Goal: Register for event/course

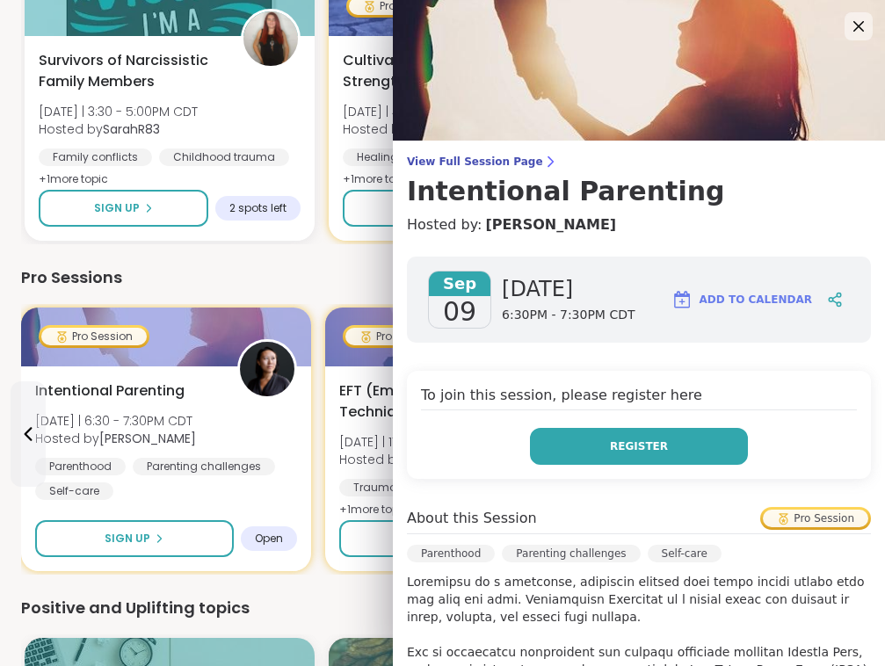
click at [637, 441] on span "Register" at bounding box center [639, 446] width 58 height 16
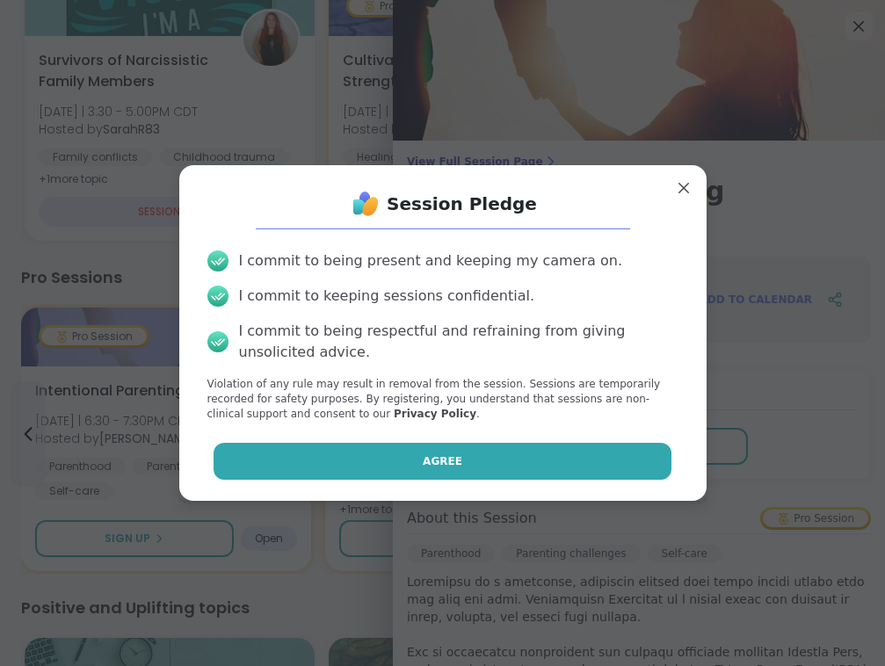
click at [540, 450] on button "Agree" at bounding box center [443, 461] width 458 height 37
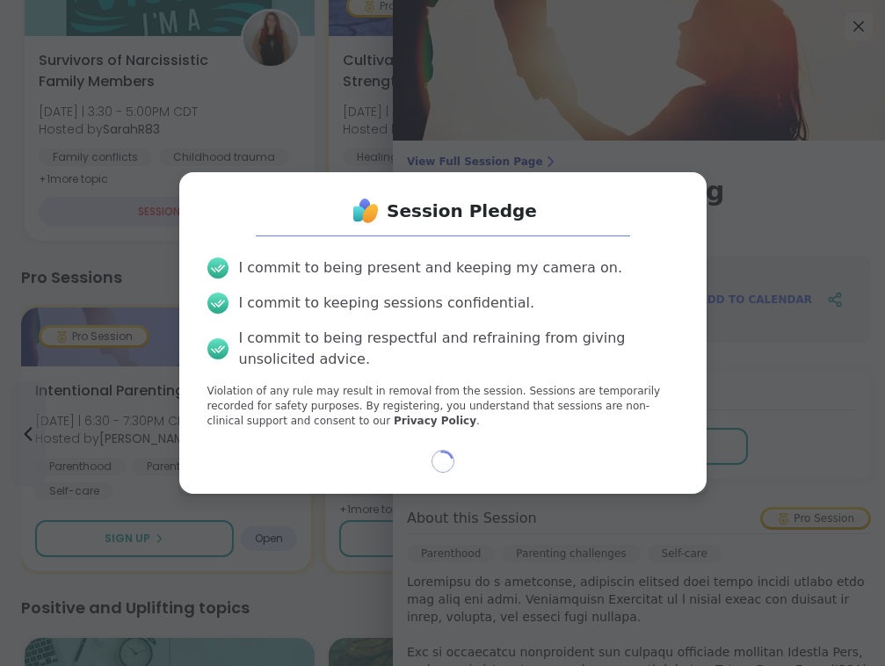
select select "**"
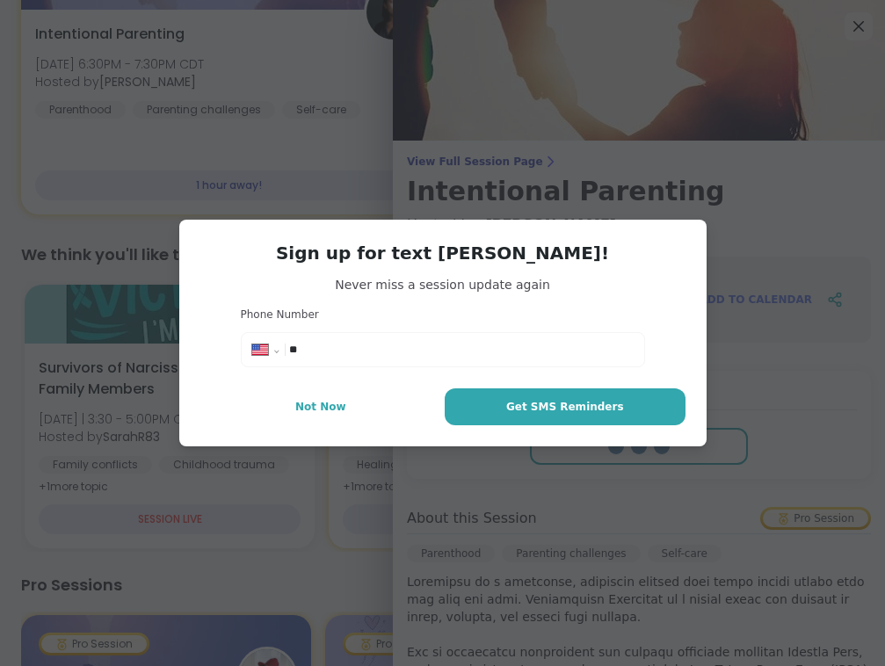
scroll to position [632, 0]
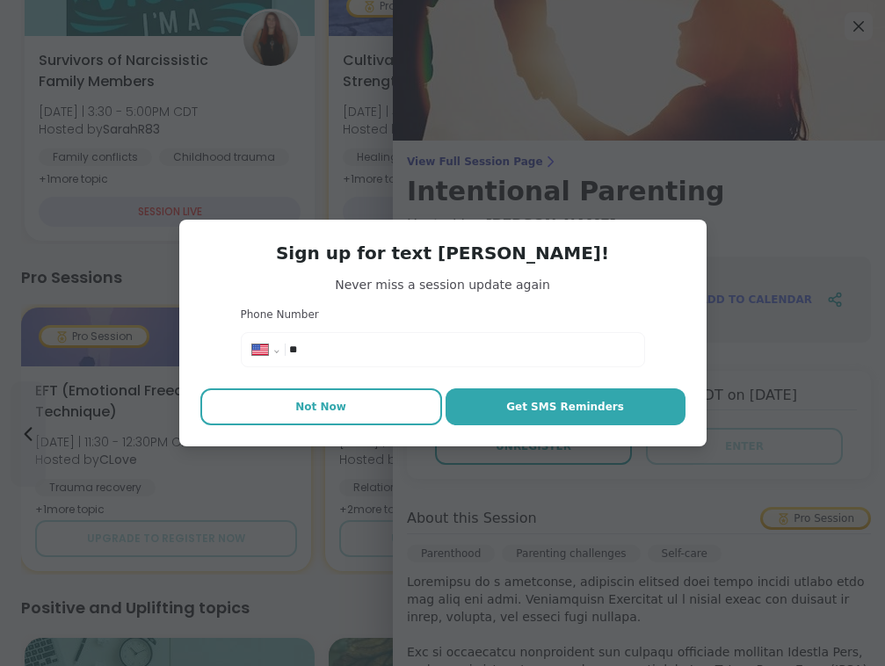
click at [348, 394] on button "Not Now" at bounding box center [321, 406] width 242 height 37
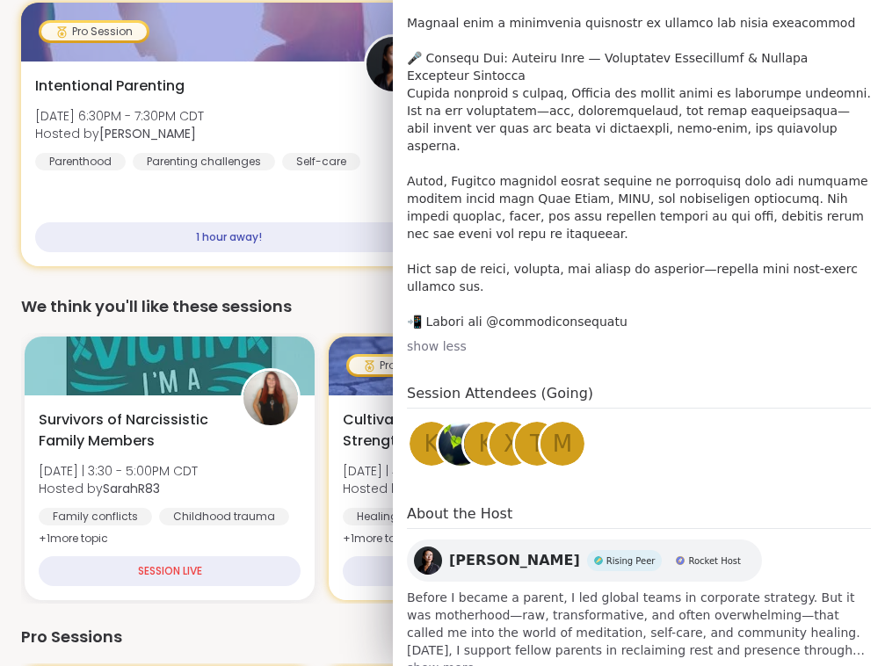
scroll to position [298, 0]
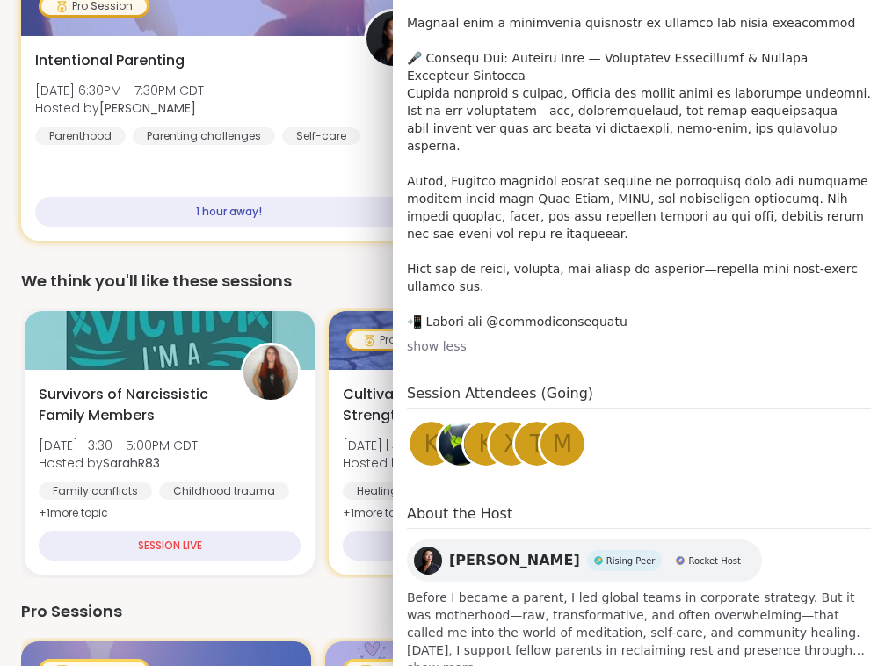
click at [467, 550] on span "[PERSON_NAME]" at bounding box center [514, 560] width 131 height 21
drag, startPoint x: 605, startPoint y: 272, endPoint x: 485, endPoint y: 268, distance: 120.5
copy p "atashameditation"
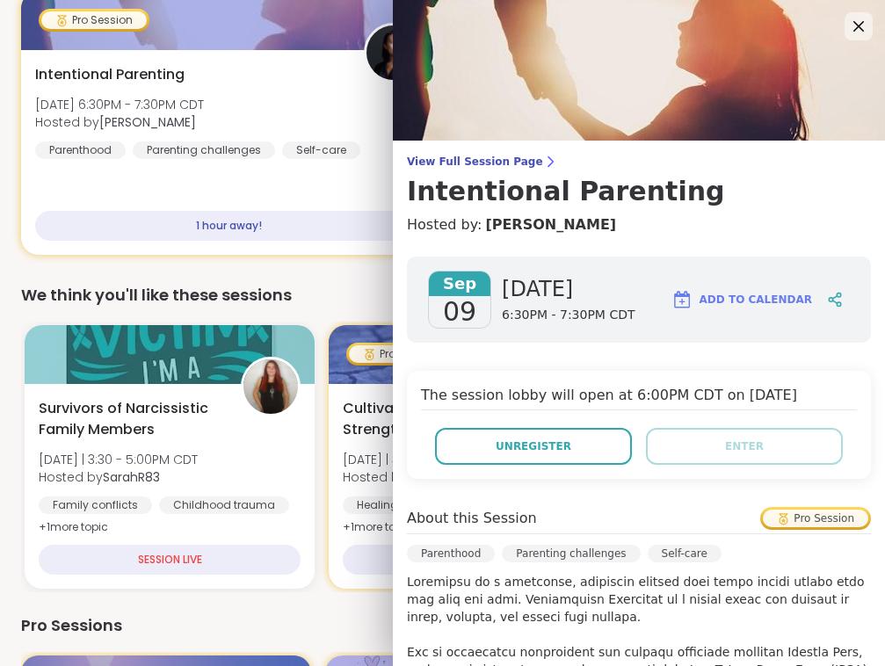
scroll to position [286, 0]
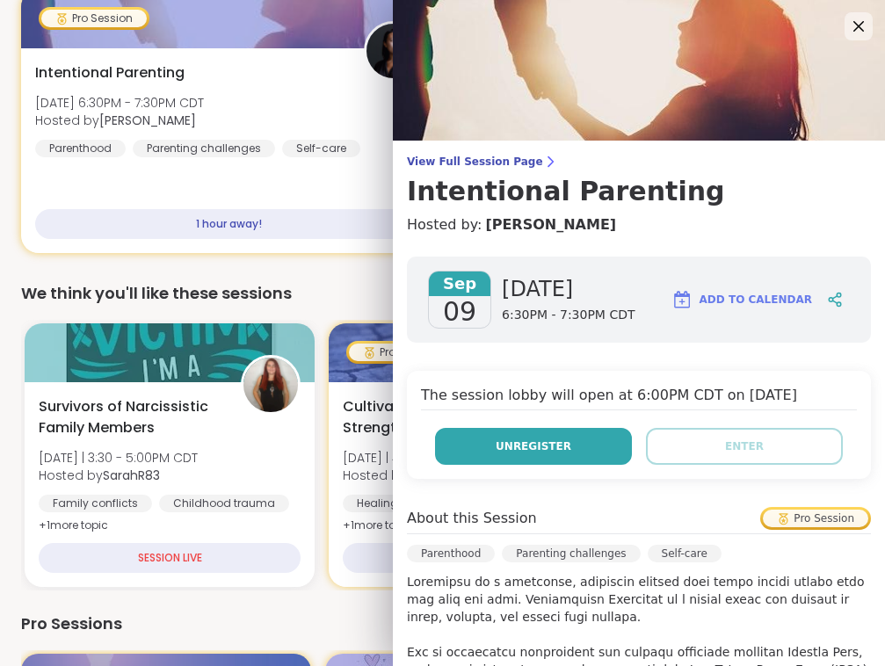
click at [574, 450] on button "Unregister" at bounding box center [533, 446] width 197 height 37
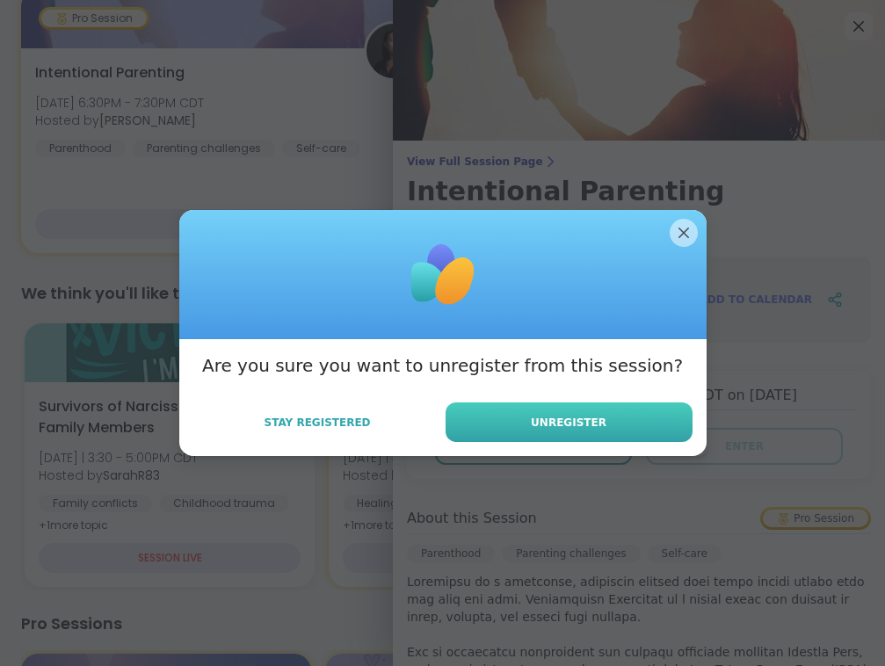
click at [562, 431] on button "Unregister" at bounding box center [568, 422] width 247 height 40
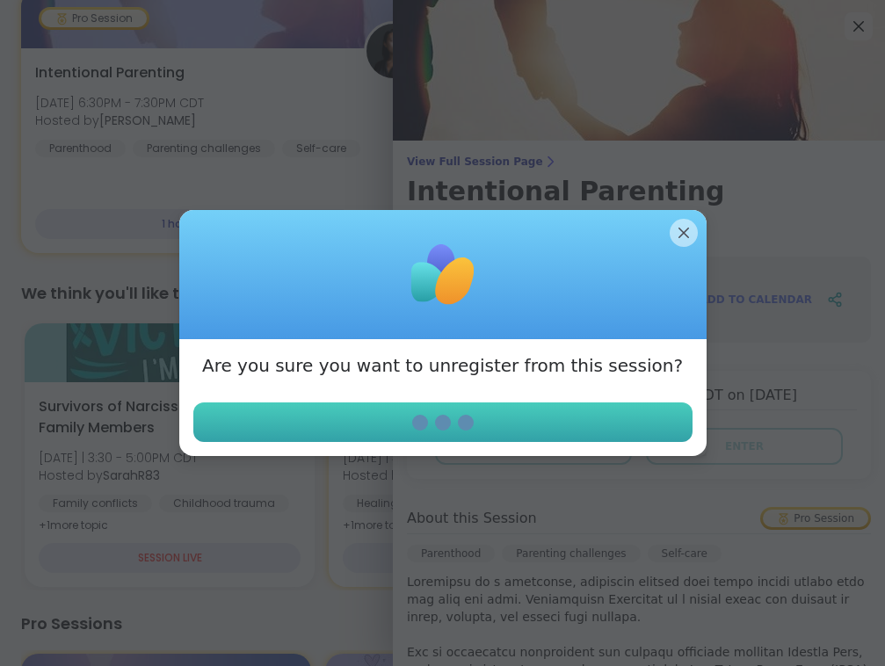
scroll to position [0, 0]
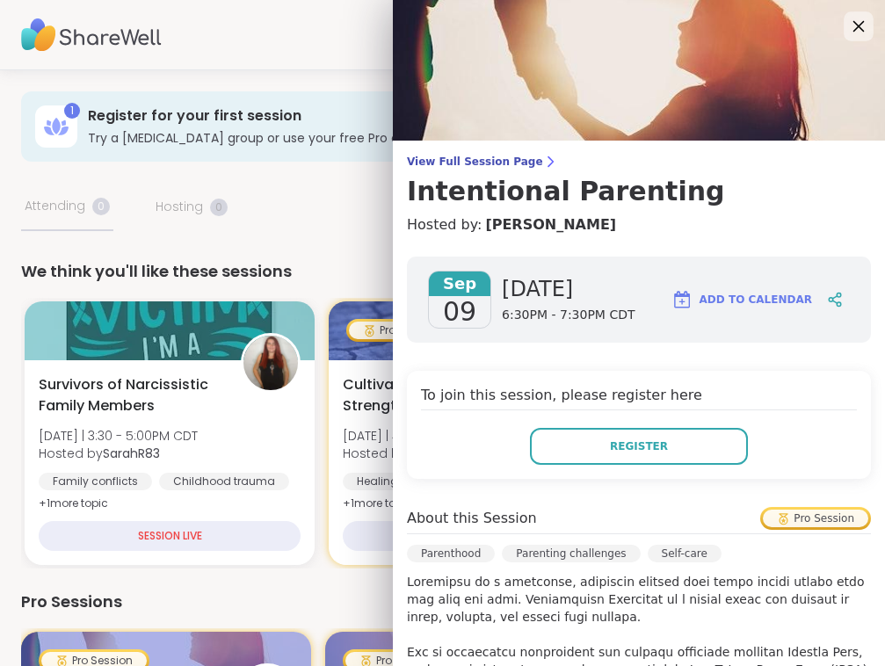
click at [859, 23] on icon at bounding box center [858, 26] width 22 height 22
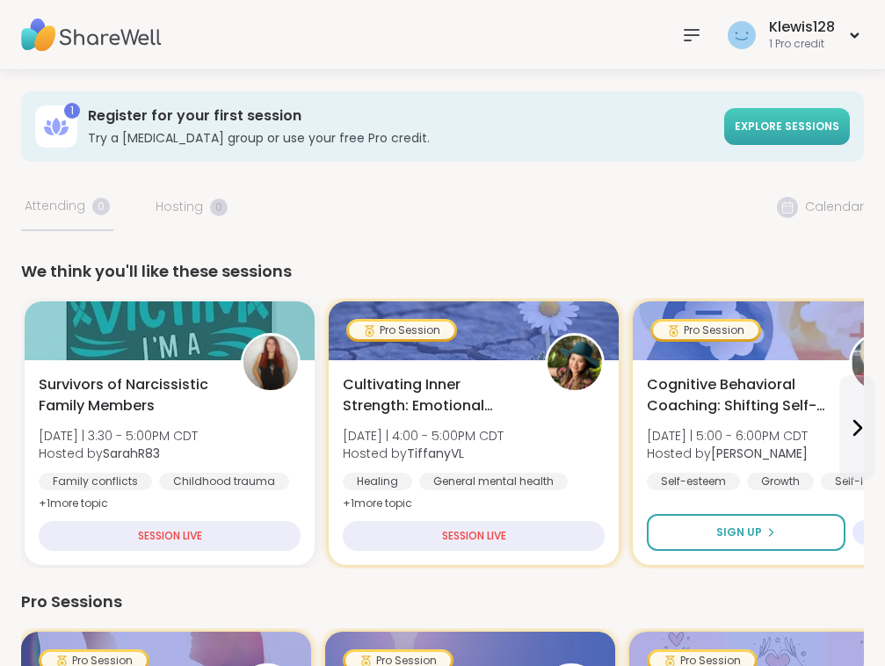
click at [785, 134] on span "Explore sessions" at bounding box center [787, 127] width 105 height 16
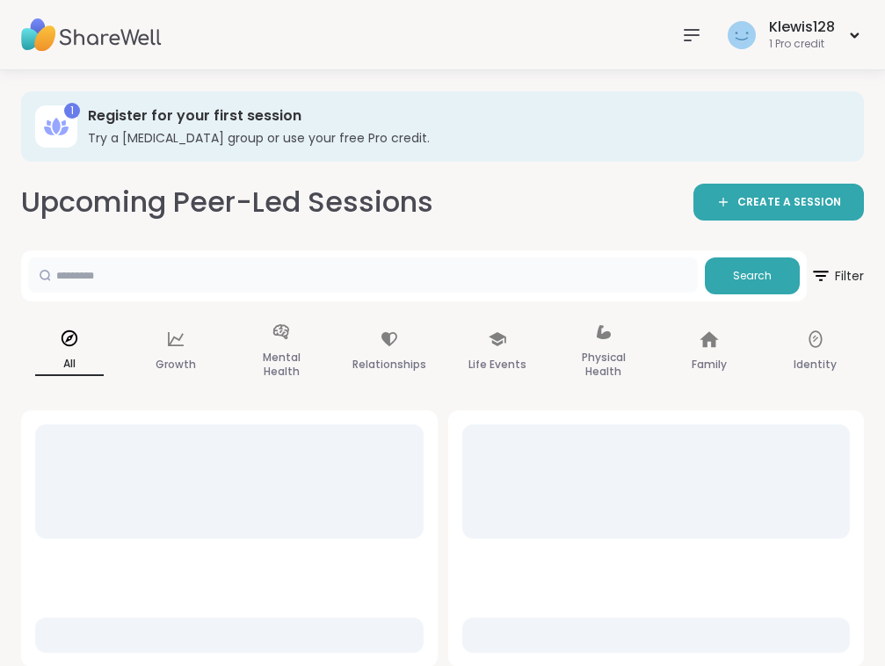
click at [503, 281] on input "text" at bounding box center [363, 274] width 670 height 35
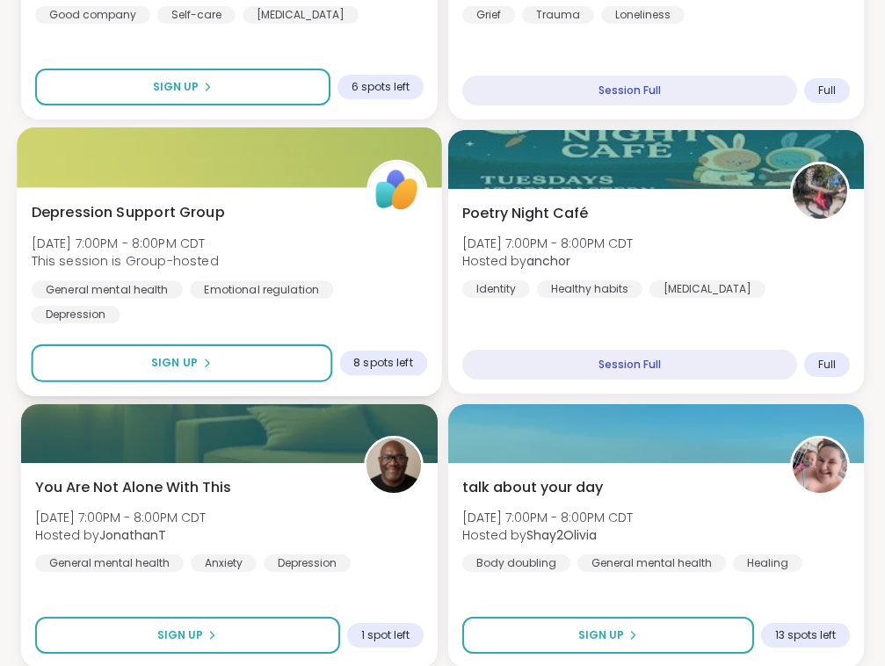
scroll to position [1929, 0]
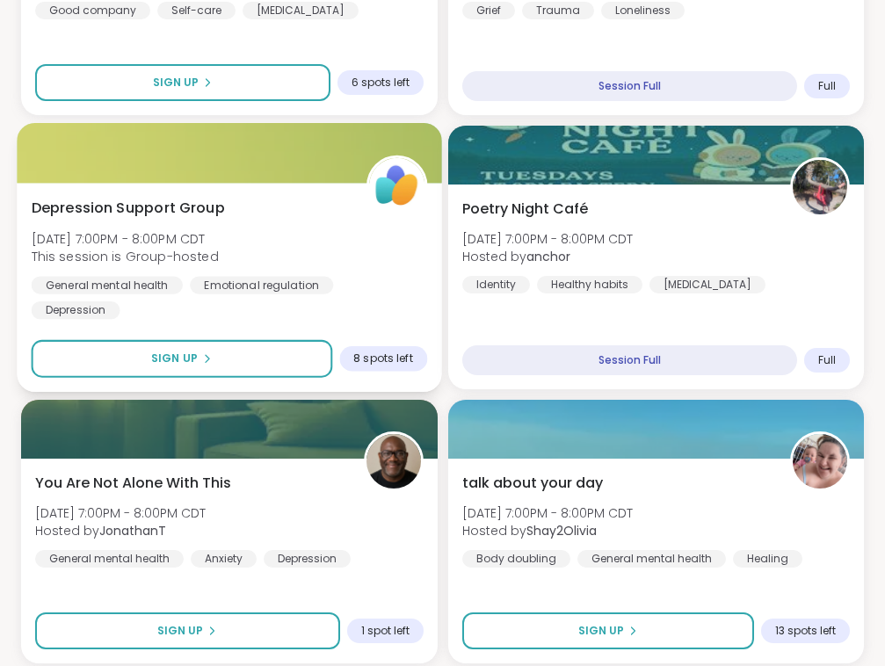
type input "**********"
click at [211, 256] on span "This session is Group-hosted" at bounding box center [125, 257] width 187 height 18
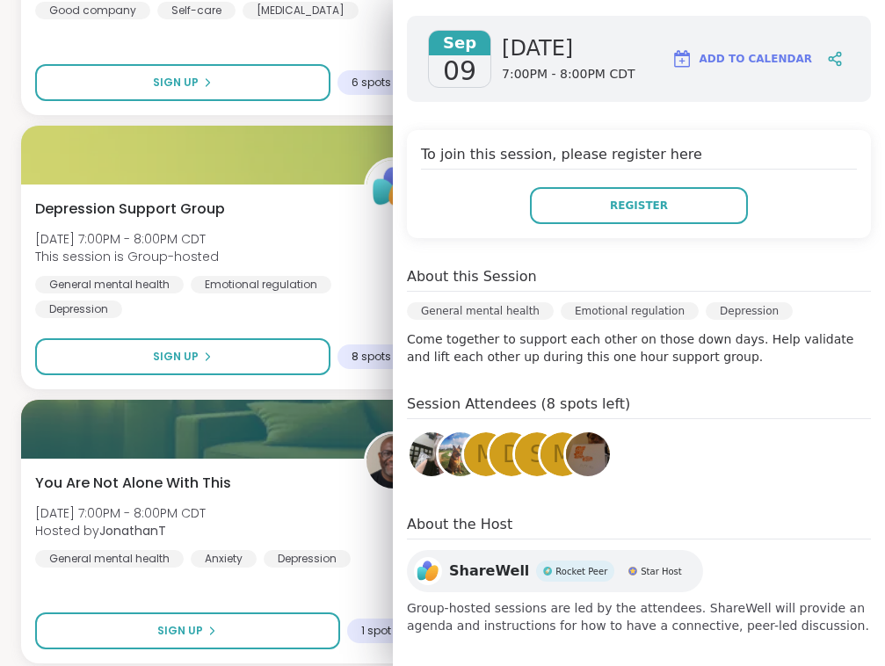
scroll to position [251, 0]
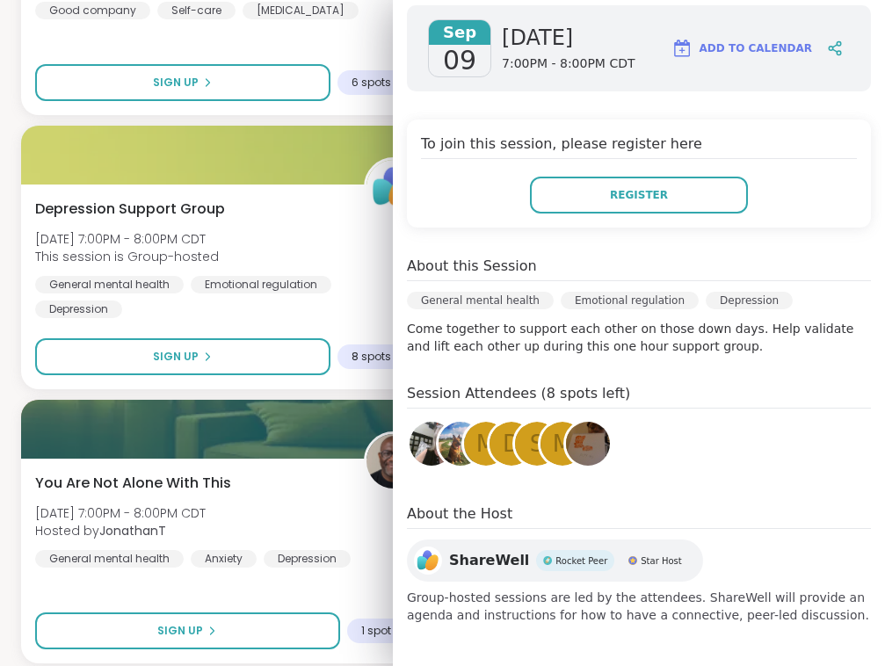
click at [682, 586] on div "ShareWell Rocket Peer Star Host Group-hosted sessions are led by the attendees.…" at bounding box center [639, 581] width 464 height 84
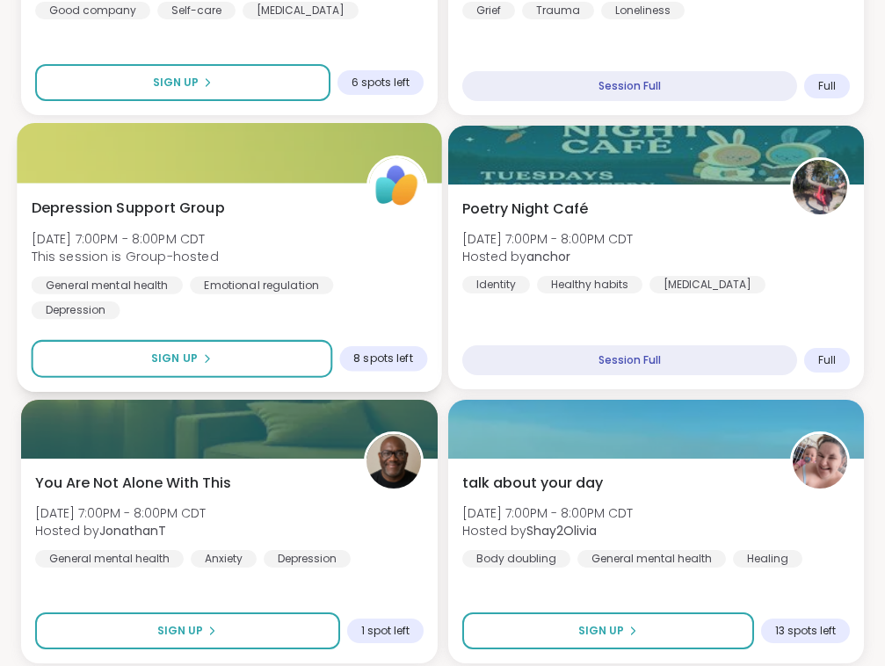
click at [303, 245] on div "[MEDICAL_DATA] Support Group [DATE] 7:00PM - 8:00PM CDT This session is Group-h…" at bounding box center [229, 258] width 395 height 122
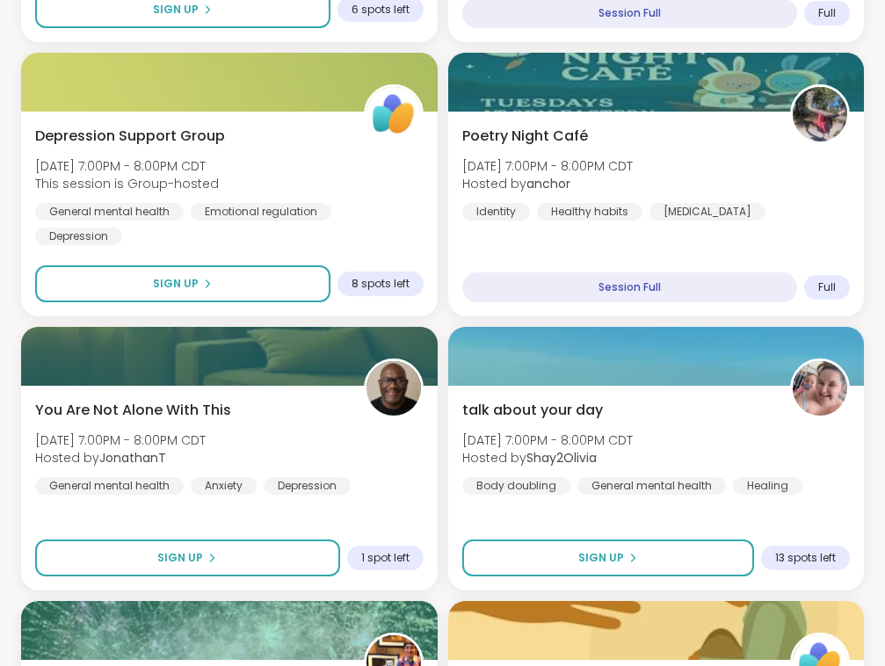
scroll to position [1984, 0]
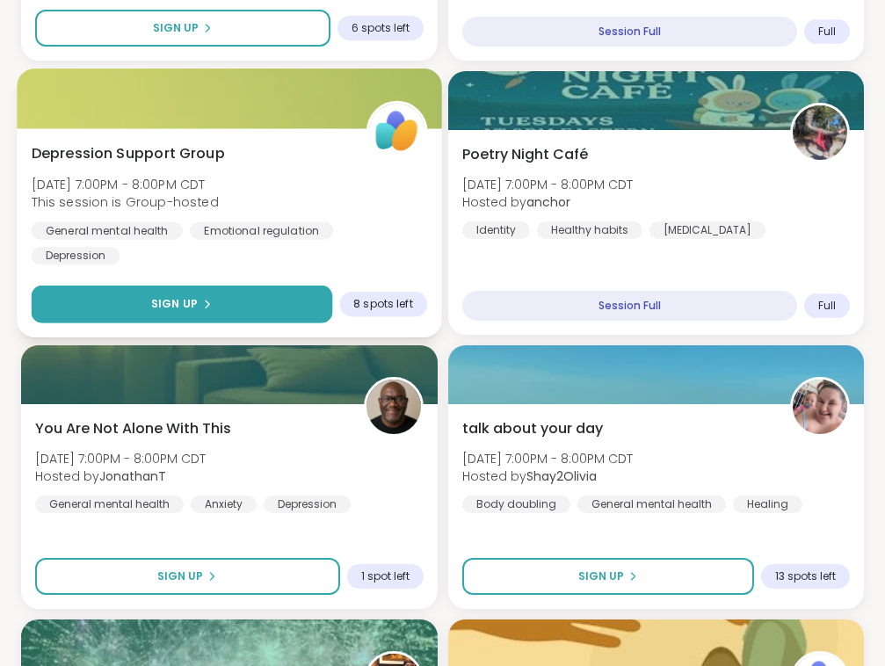
click at [183, 312] on button "Sign Up" at bounding box center [182, 305] width 300 height 38
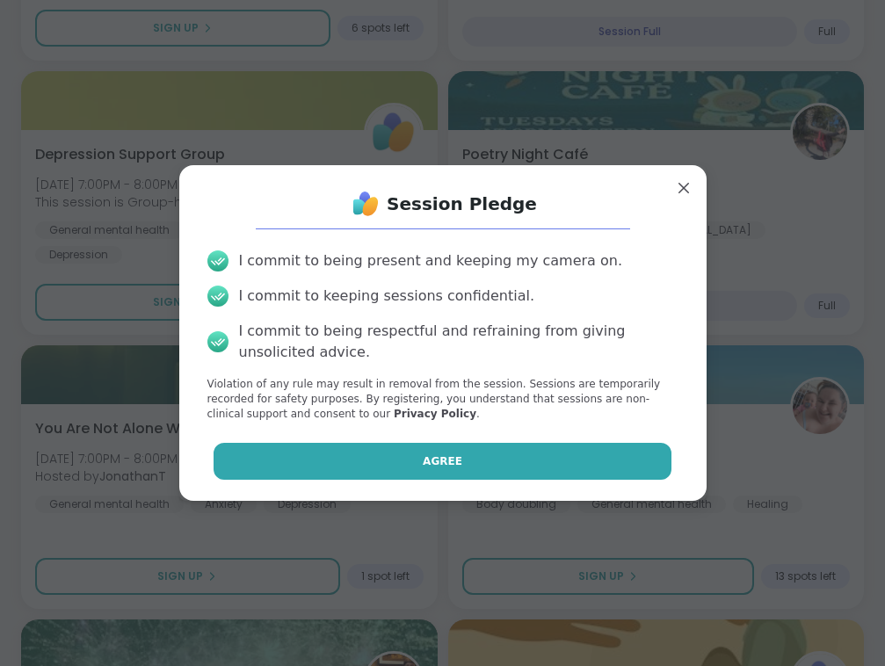
click at [414, 449] on button "Agree" at bounding box center [443, 461] width 458 height 37
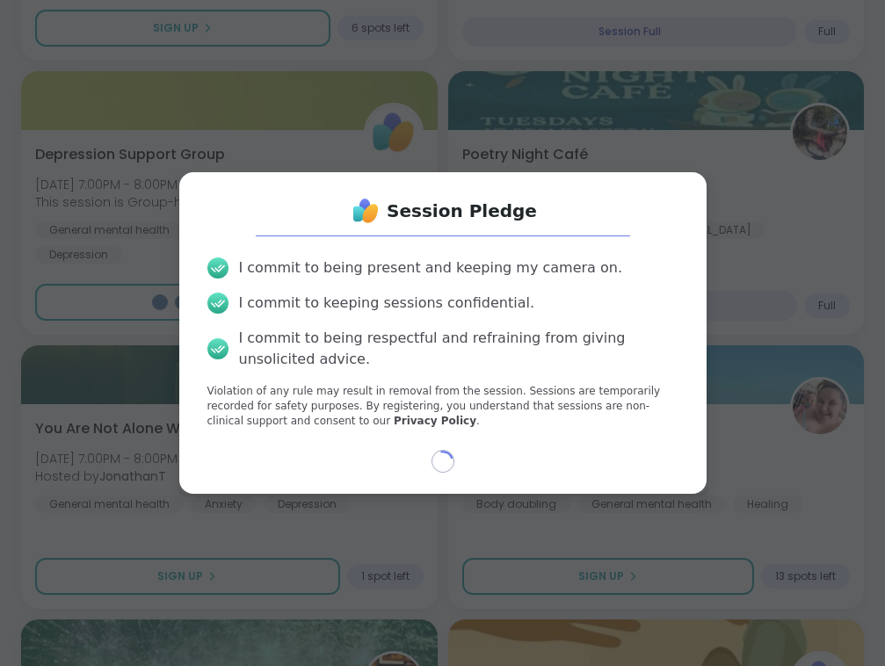
select select "**"
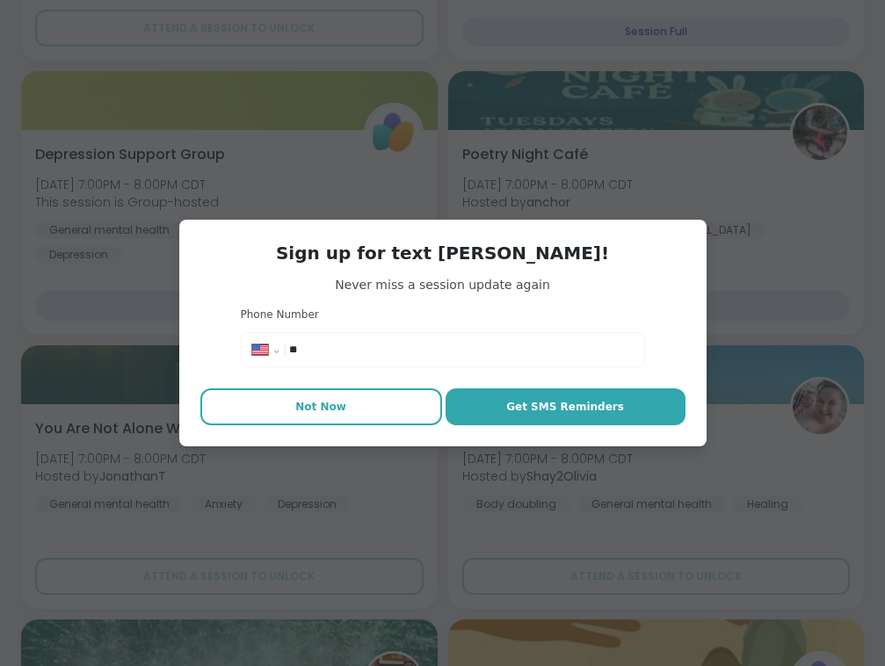
click at [337, 408] on span "Not Now" at bounding box center [320, 407] width 51 height 16
type textarea "*"
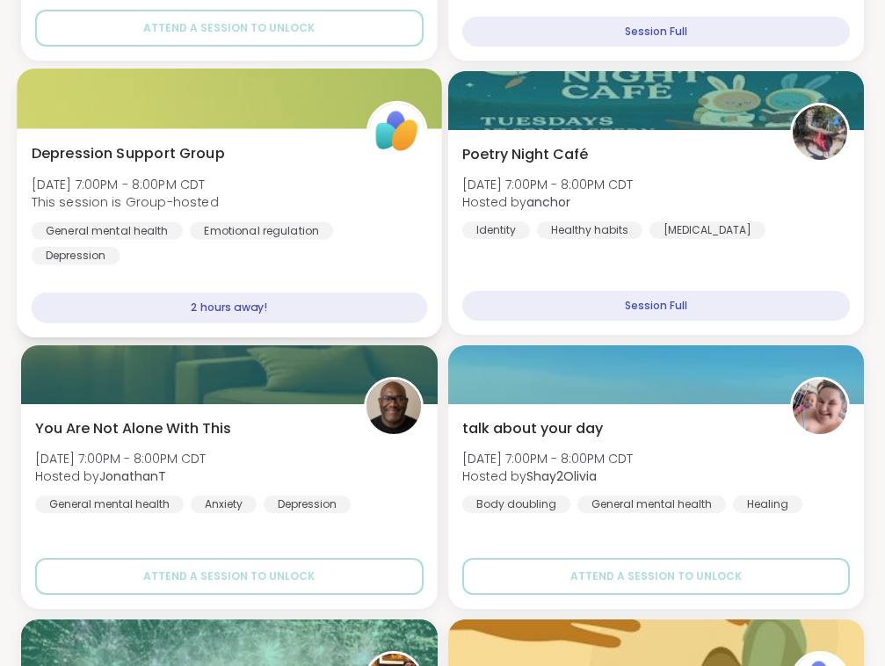
click at [214, 308] on div "2 hours away!" at bounding box center [229, 308] width 395 height 31
click at [223, 218] on div "[MEDICAL_DATA] Support Group [DATE] 7:00PM - 8:00PM CDT This session is Group-h…" at bounding box center [229, 203] width 395 height 122
click at [199, 169] on div "[MEDICAL_DATA] Support Group [DATE] 7:00PM - 8:00PM CDT This session is Group-h…" at bounding box center [229, 203] width 395 height 122
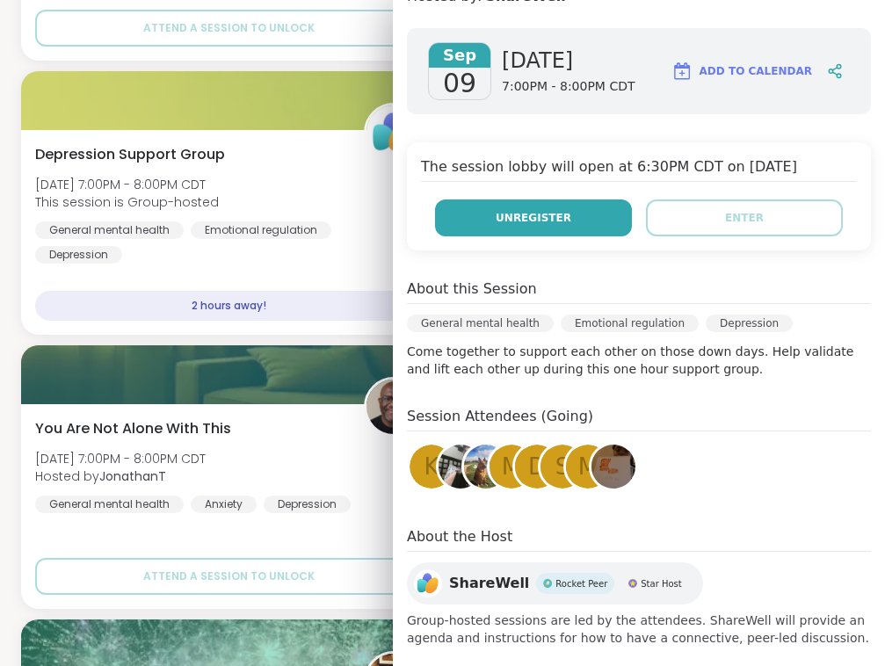
scroll to position [251, 0]
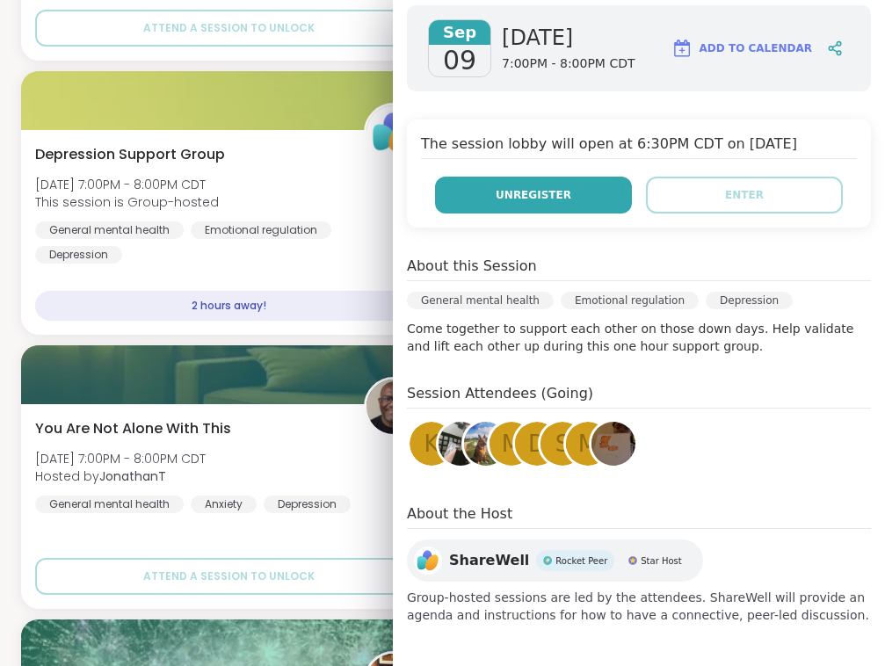
click at [516, 199] on span "Unregister" at bounding box center [534, 195] width 76 height 16
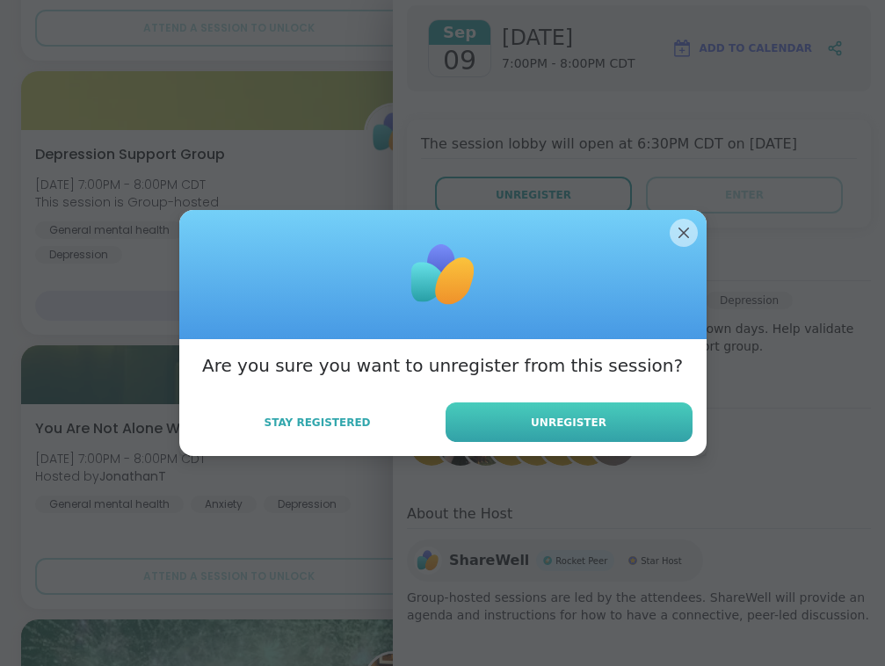
click at [520, 427] on button "Unregister" at bounding box center [568, 422] width 247 height 40
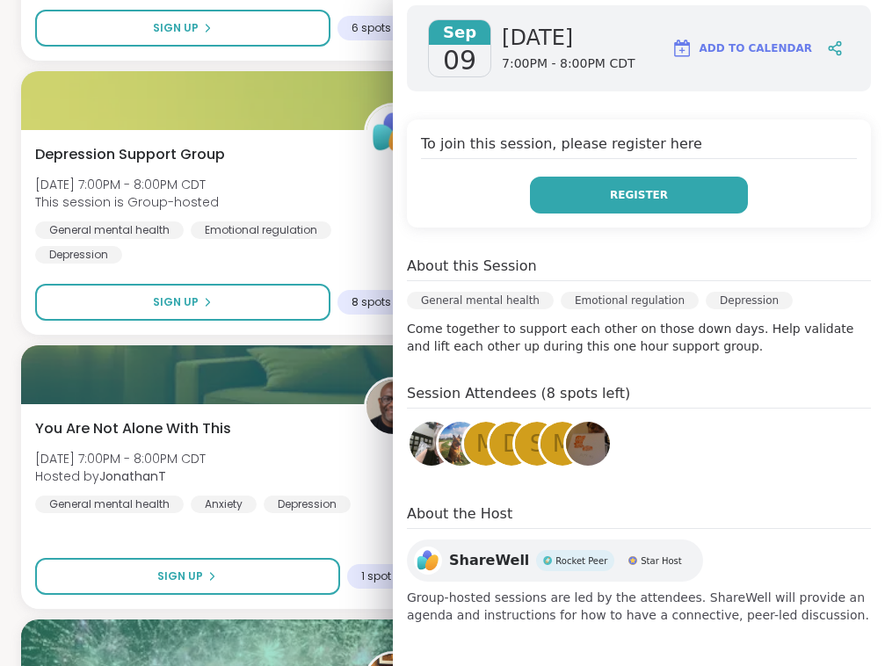
click at [660, 201] on span "Register" at bounding box center [639, 195] width 58 height 16
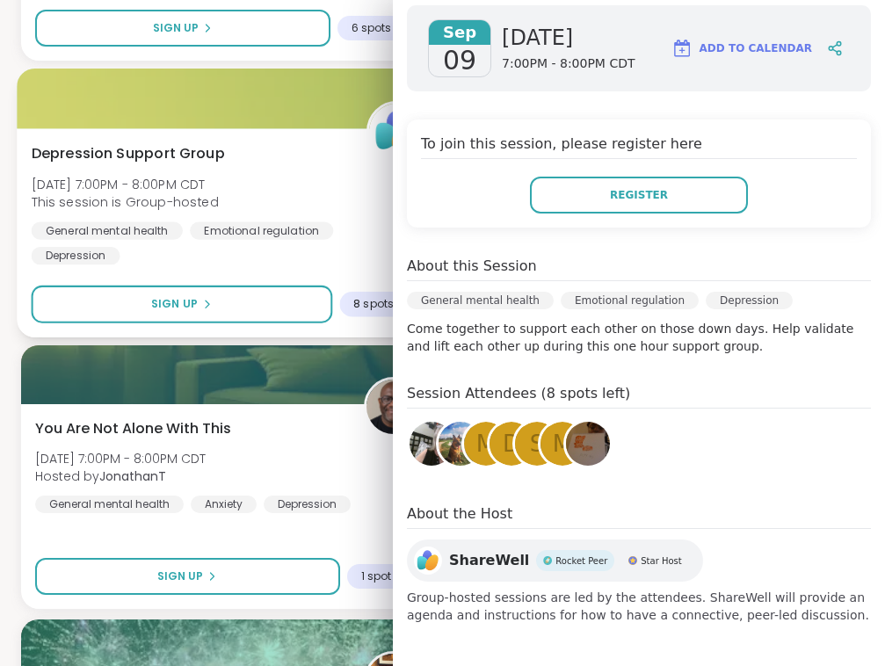
click at [315, 167] on div "[MEDICAL_DATA] Support Group [DATE] 7:00PM - 8:00PM CDT This session is Group-h…" at bounding box center [229, 203] width 395 height 122
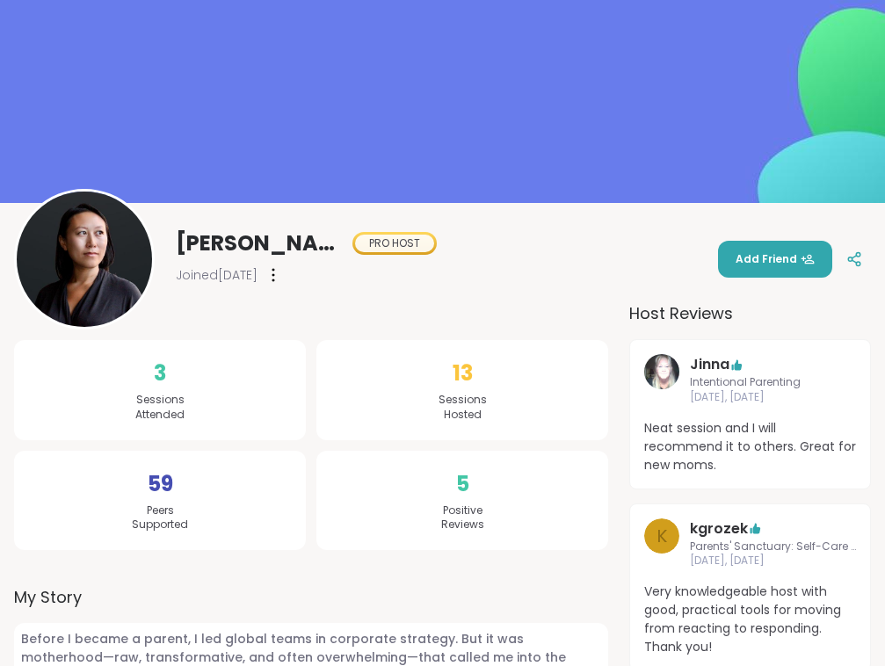
scroll to position [97, 0]
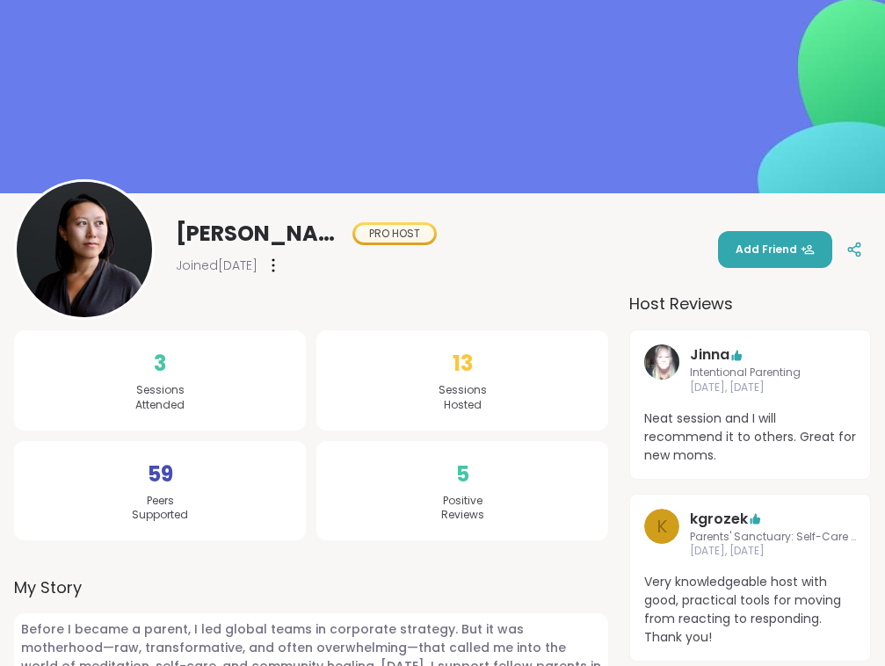
click at [306, 276] on div "Joined May 2022" at bounding box center [306, 265] width 261 height 28
click at [282, 274] on div at bounding box center [273, 265] width 18 height 28
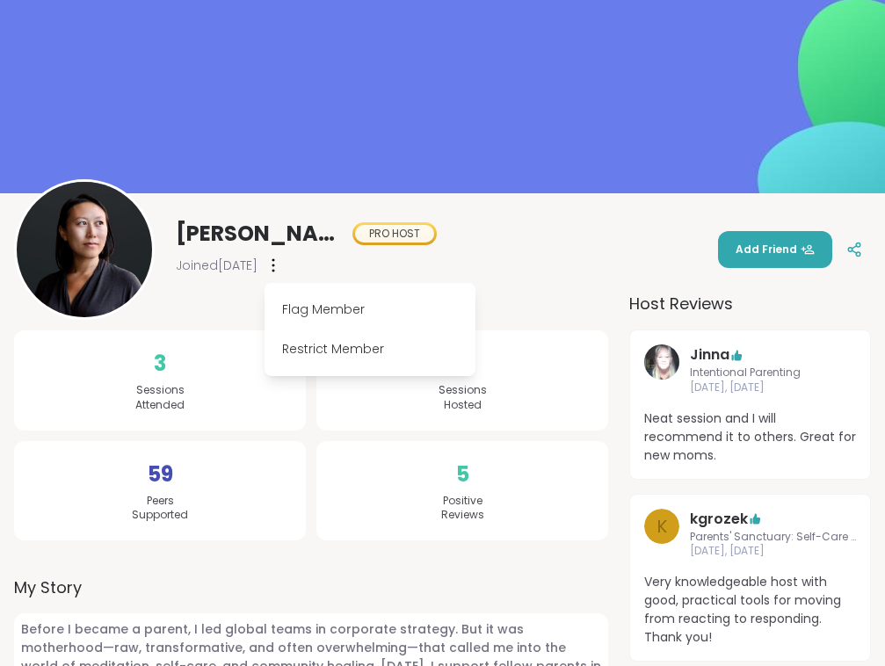
click at [473, 244] on div "Natasha PRO HOST Joined May 2022 Flag Member Restrict Member Add Friend" at bounding box center [442, 249] width 857 height 141
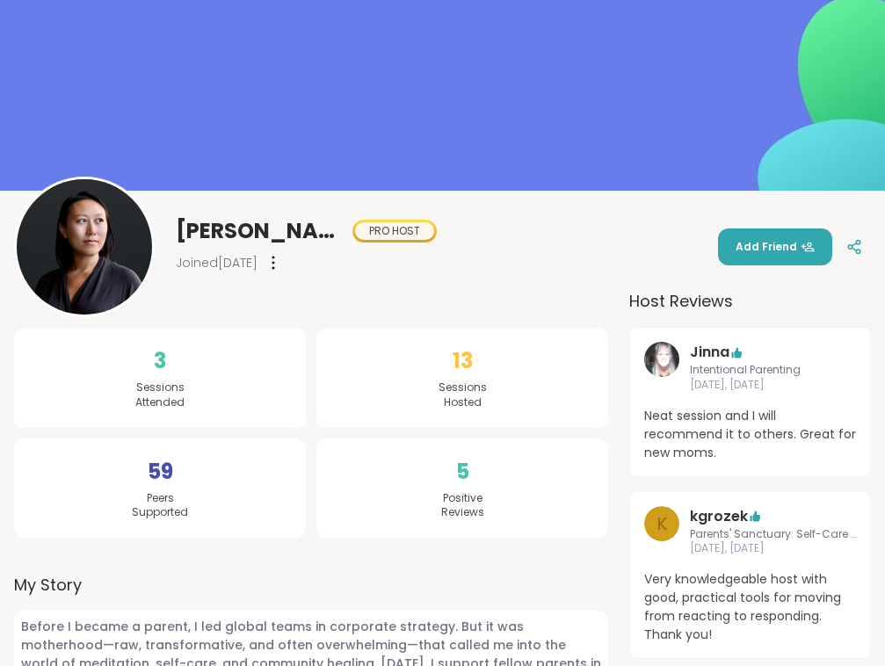
scroll to position [0, 0]
